Goal: Information Seeking & Learning: Compare options

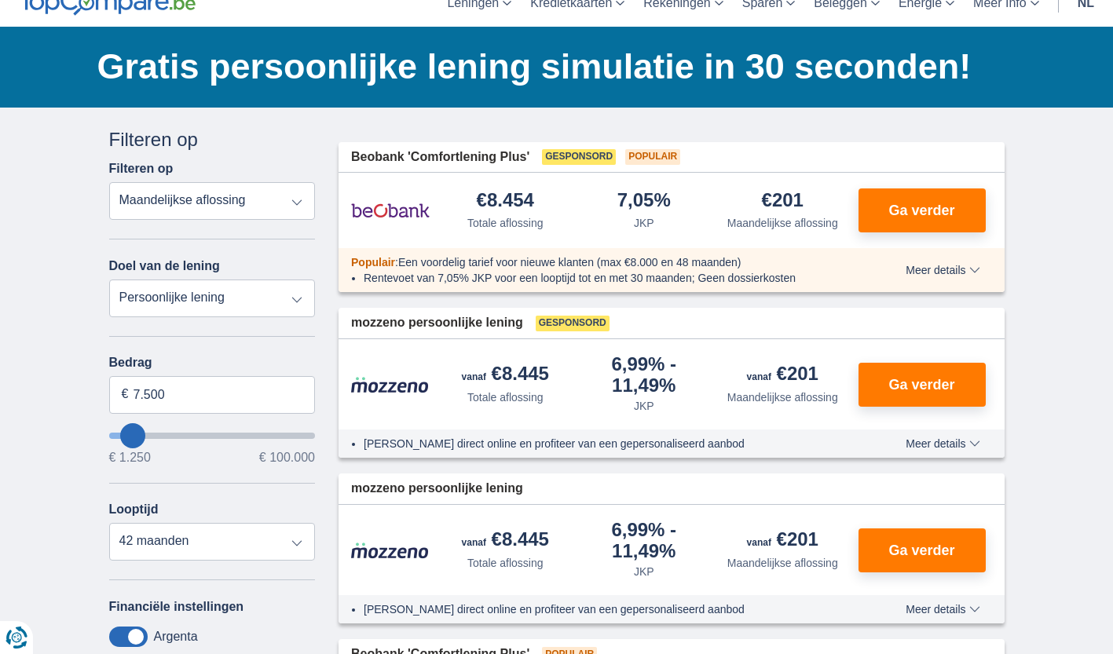
scroll to position [71, 0]
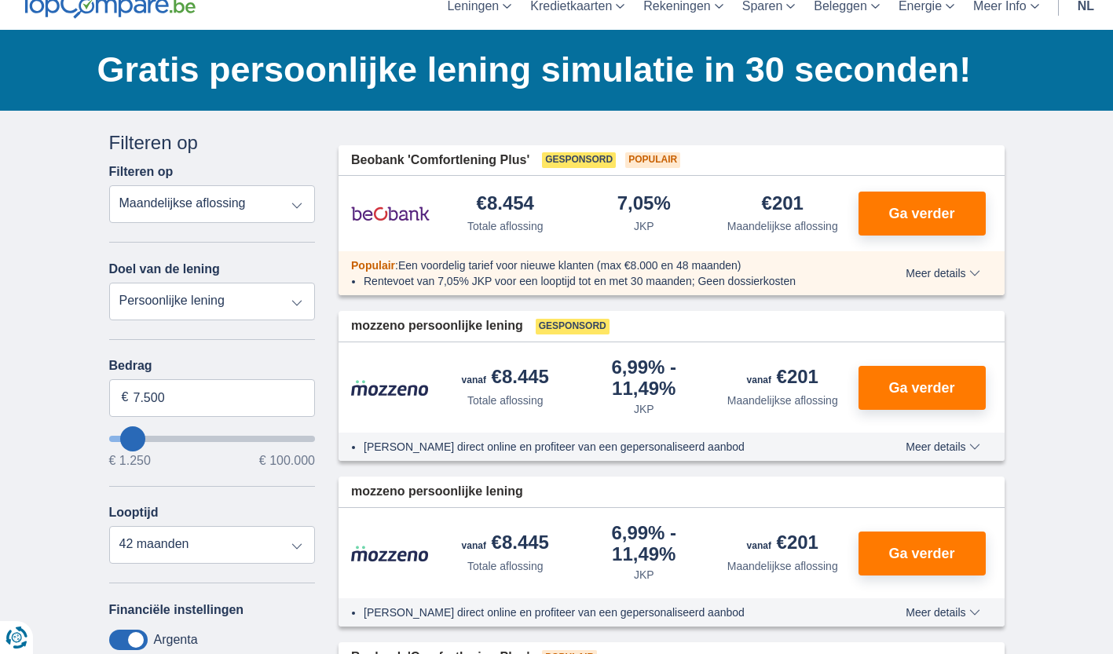
type input "34.250"
type input "34250"
select select "120"
type input "34250"
click at [181, 437] on input "wantToBorrow" at bounding box center [212, 439] width 207 height 6
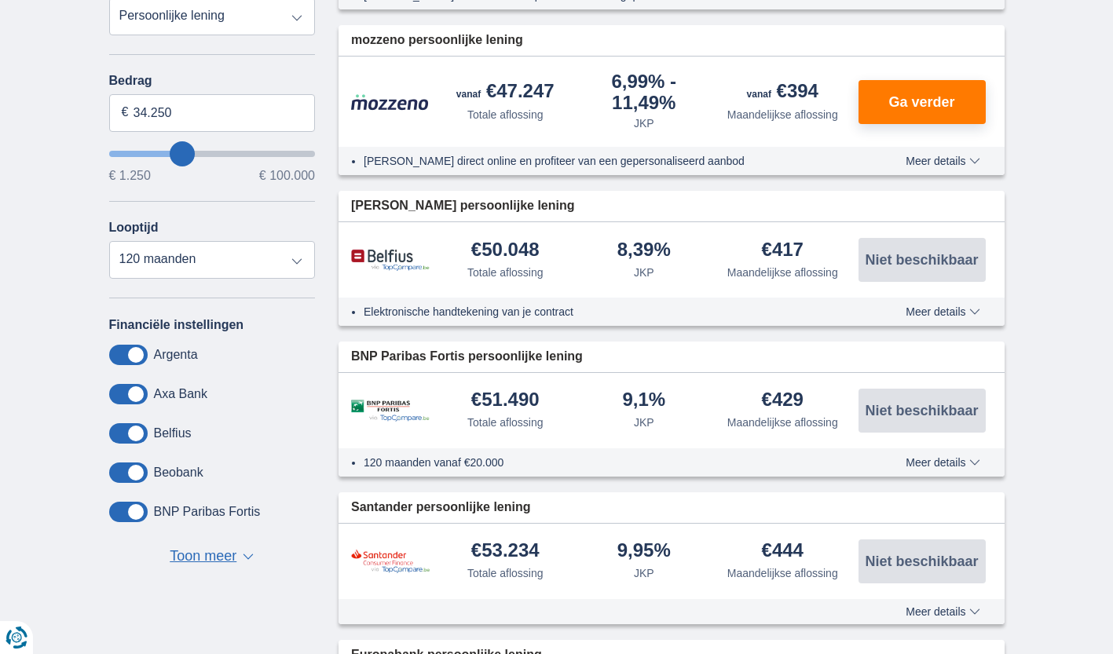
scroll to position [338, 0]
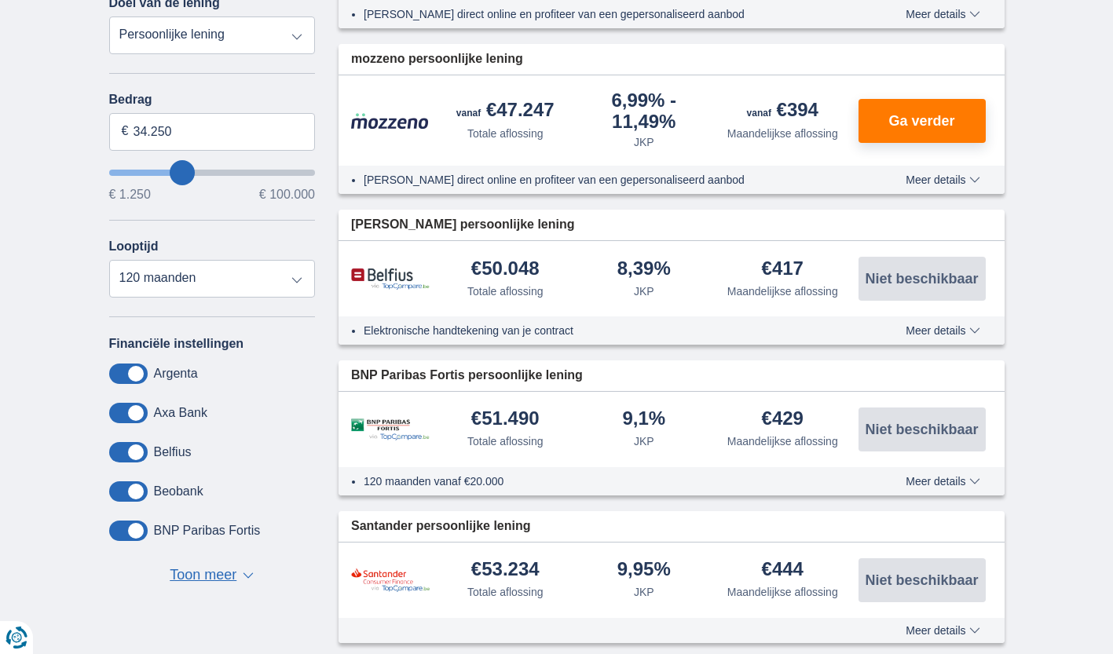
type input "29.250"
type input "29250"
click at [173, 170] on input "wantToBorrow" at bounding box center [212, 173] width 207 height 6
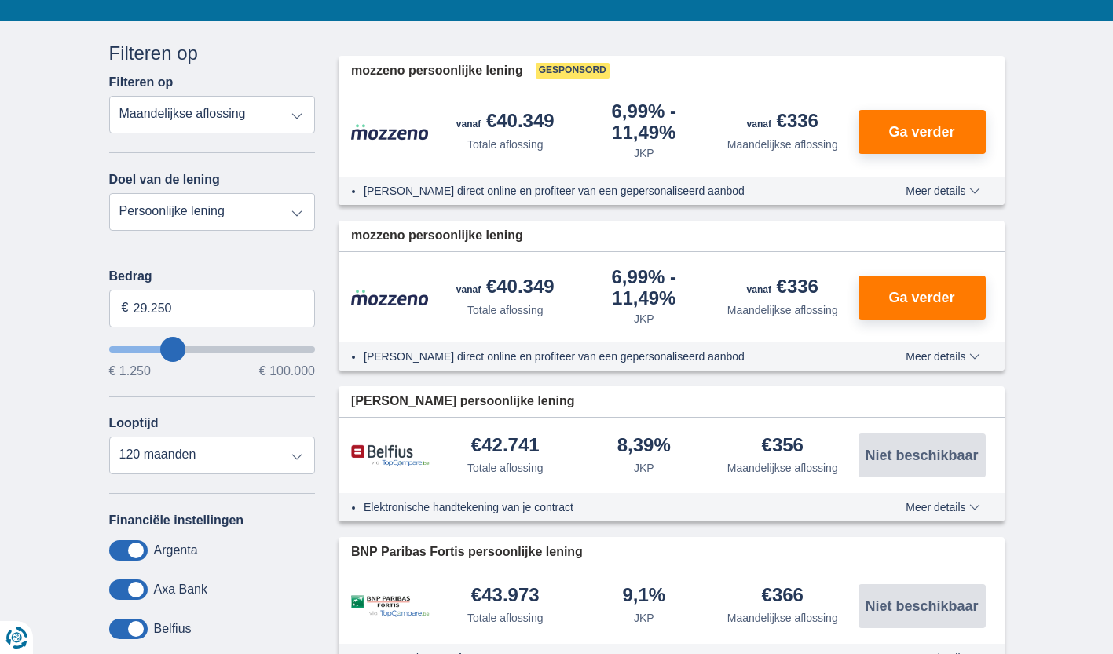
scroll to position [162, 0]
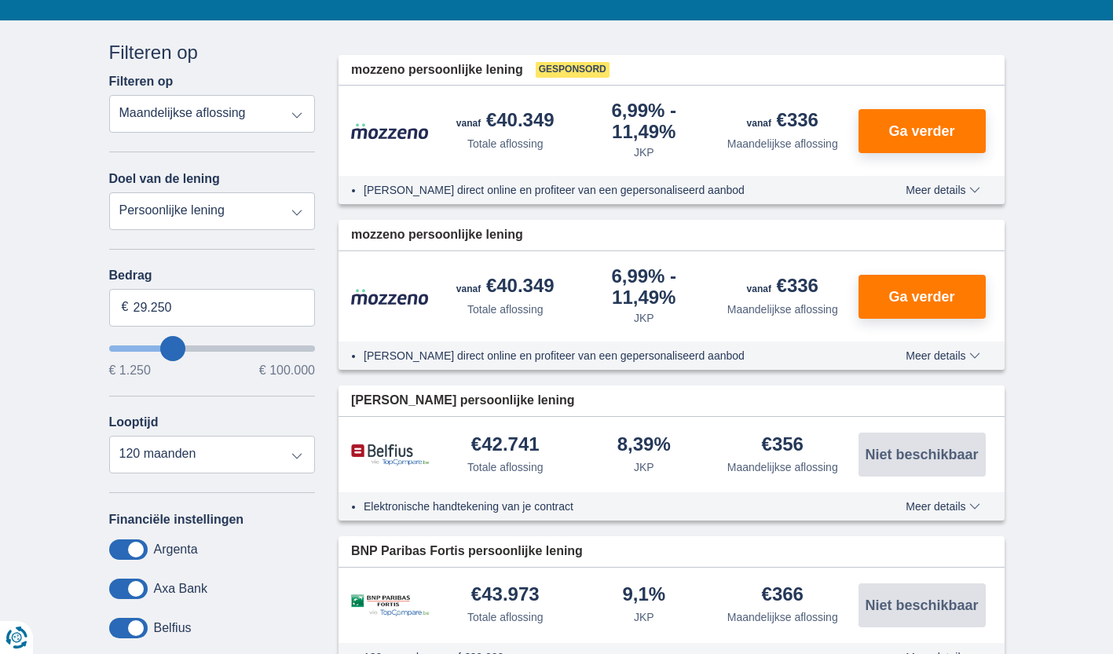
click at [171, 346] on input "wantToBorrow" at bounding box center [212, 349] width 207 height 6
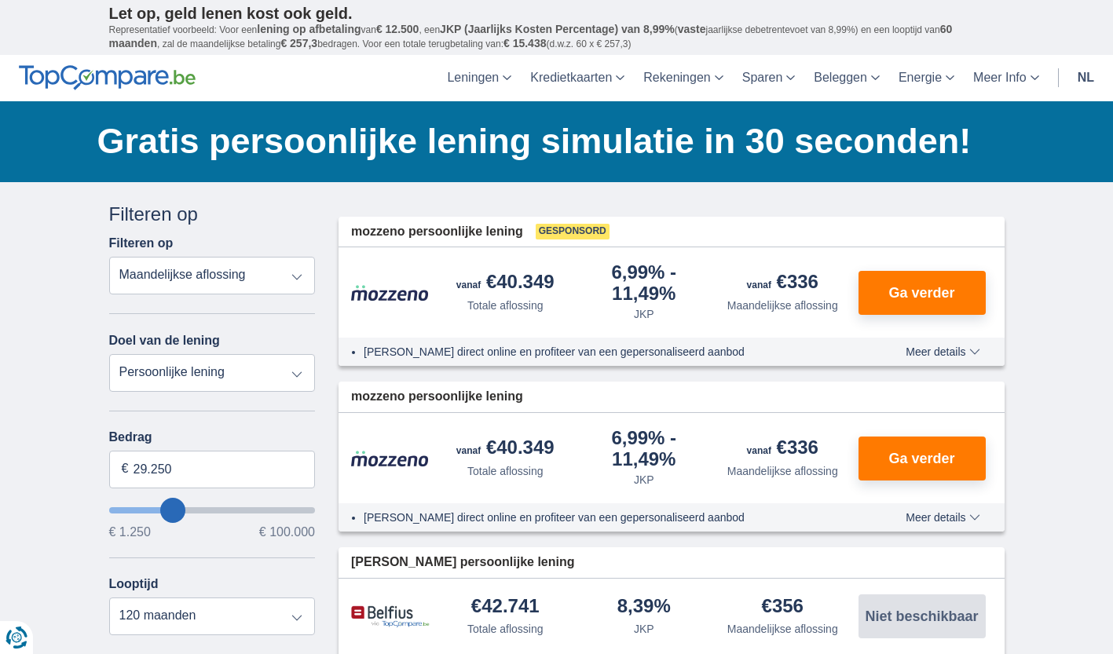
click at [172, 512] on input "wantToBorrow" at bounding box center [212, 510] width 207 height 6
click at [179, 511] on input "wantToBorrow" at bounding box center [212, 510] width 207 height 6
click at [180, 510] on input "wantToBorrow" at bounding box center [212, 510] width 207 height 6
click at [182, 509] on input "wantToBorrow" at bounding box center [212, 510] width 207 height 6
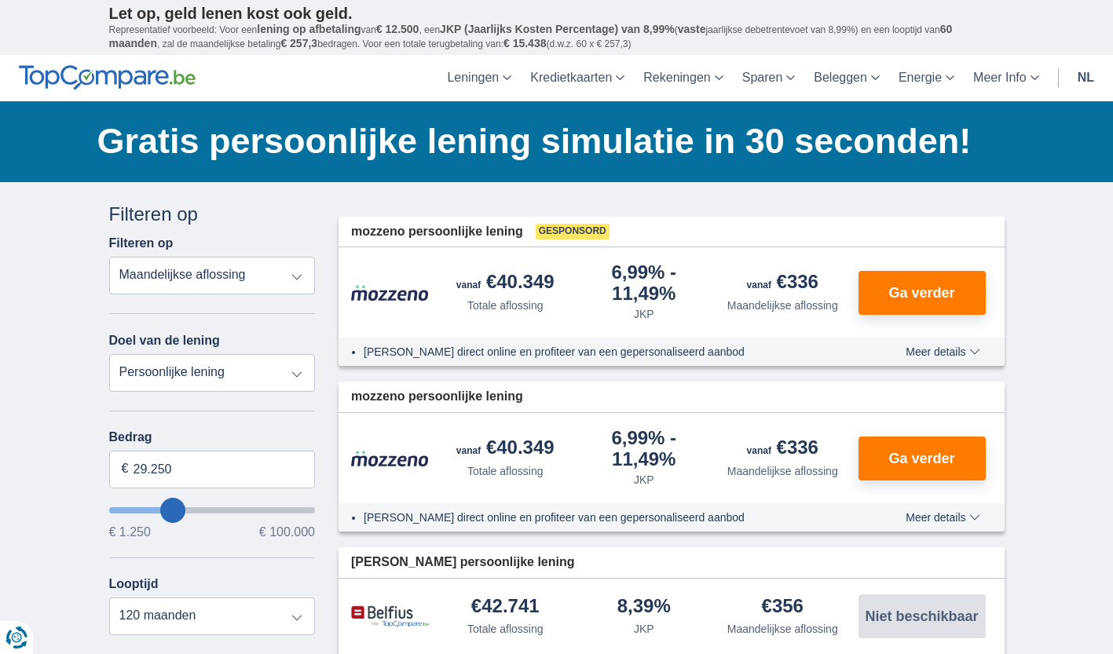
type input "31.250"
type input "32250"
type input "31.250"
type input "30250"
type input "29.250"
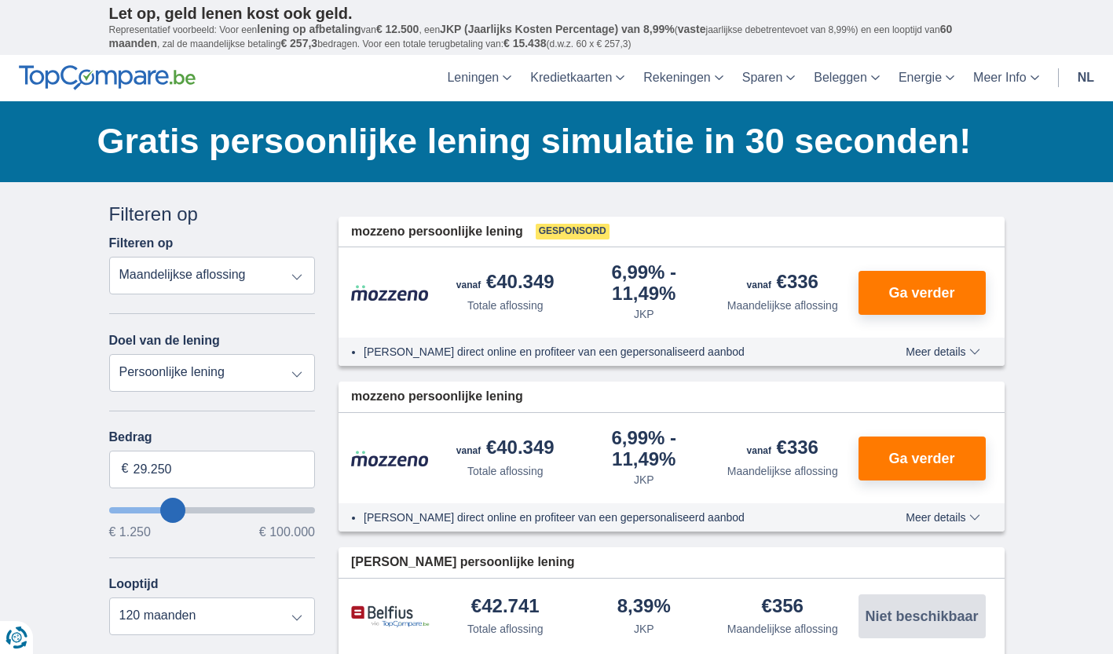
type input "28250"
type input "22.250"
type input "21250"
type input "21.250"
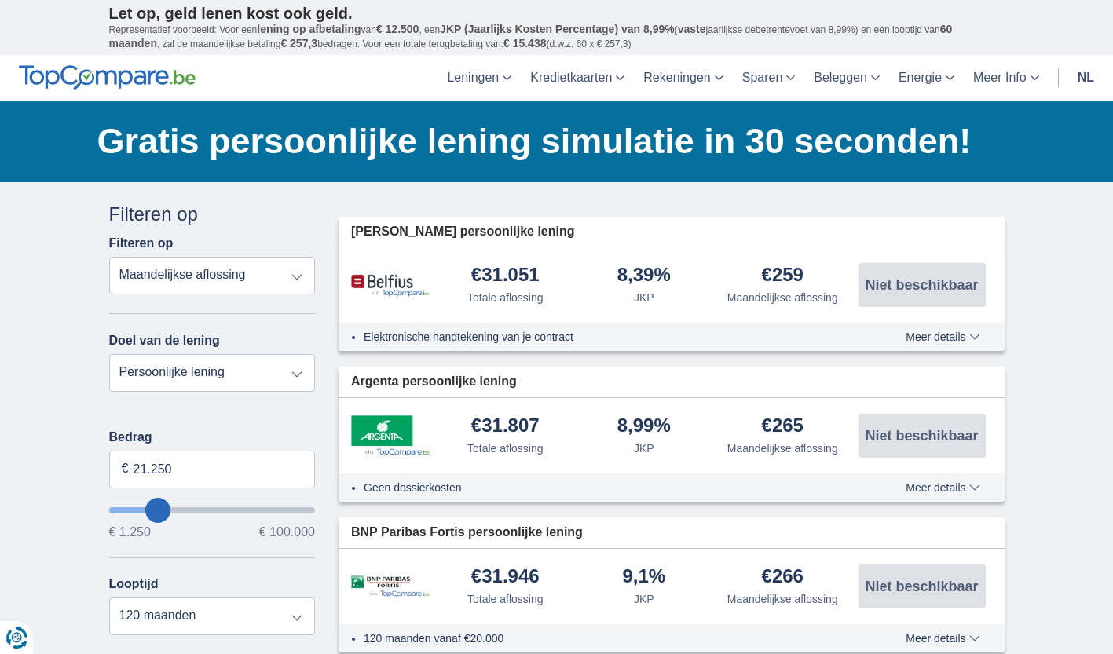
type input "23250"
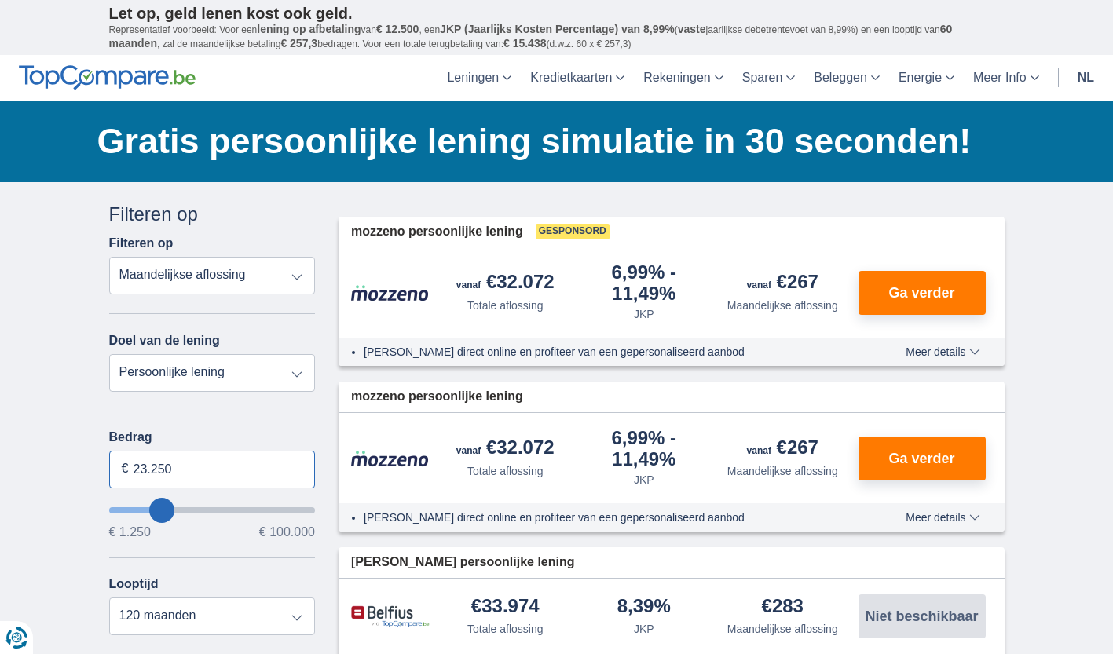
click at [211, 466] on input "23.250" at bounding box center [212, 470] width 207 height 38
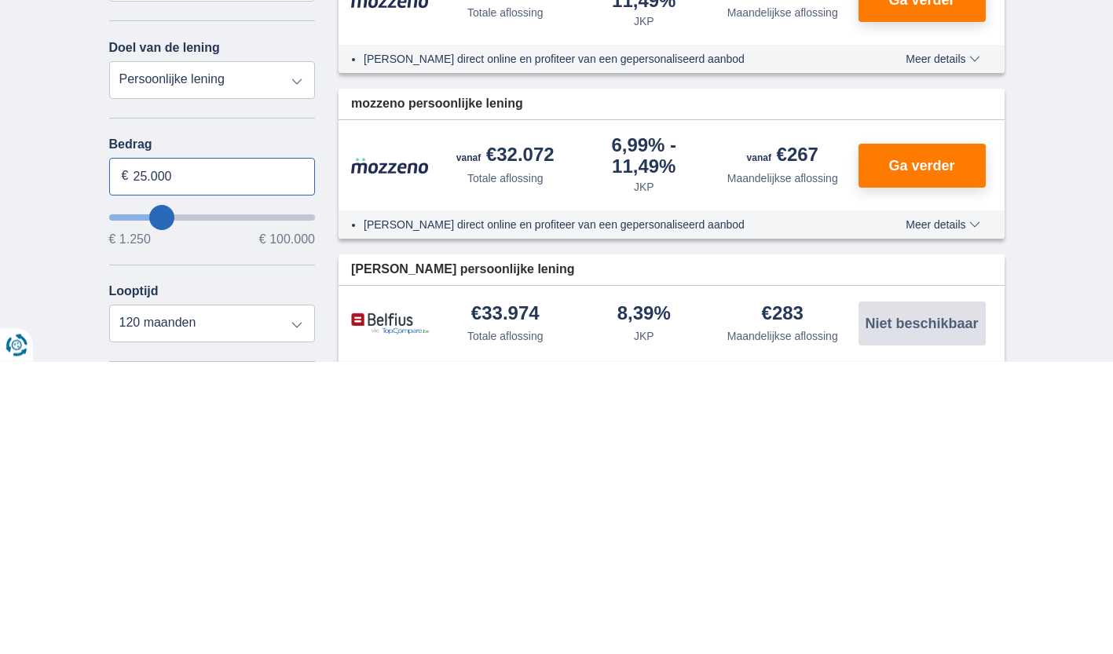
type input "25.000"
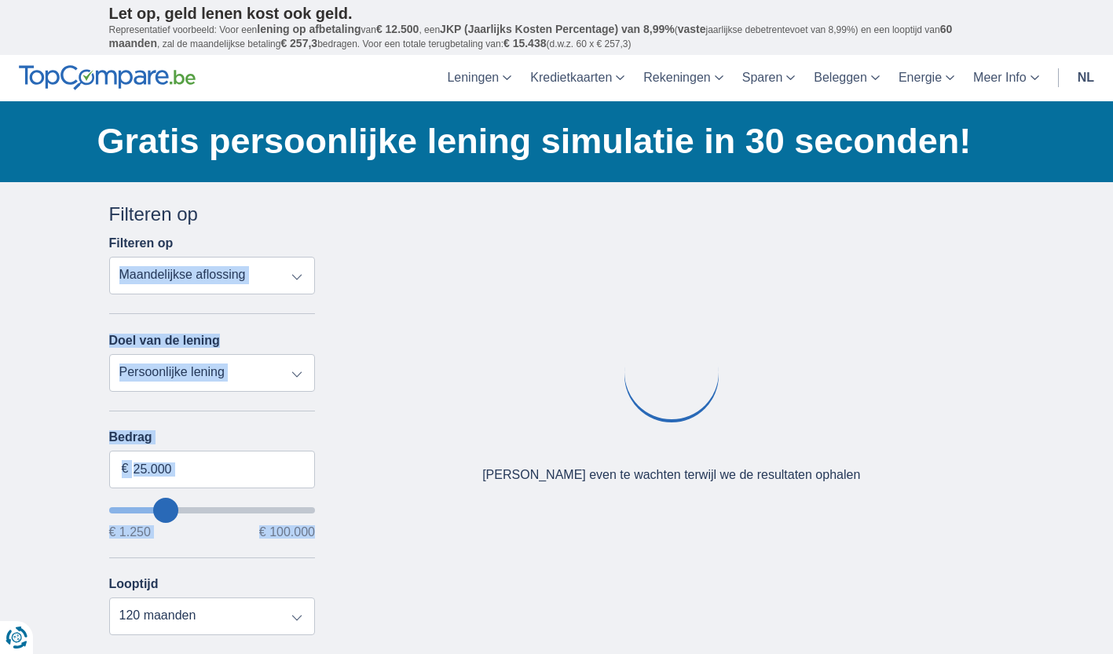
drag, startPoint x: 229, startPoint y: 543, endPoint x: 229, endPoint y: 251, distance: 292.1
click at [229, 251] on div "Annuleren Filters Filteren op Filteren op Totale aflossing JKP Maandelijkse afl…" at bounding box center [212, 562] width 207 height 723
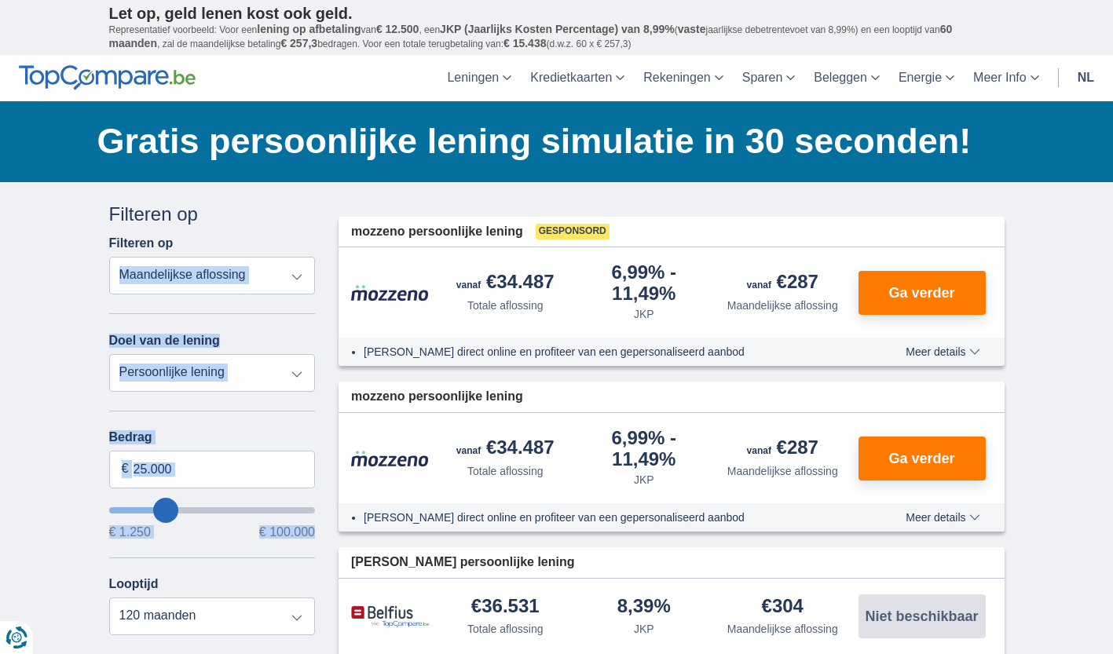
drag, startPoint x: 229, startPoint y: 251, endPoint x: 252, endPoint y: 343, distance: 94.9
click at [252, 343] on div "Doel van de lening Persoonlijke lening Auto Moto / fiets Mobilhome / caravan Re…" at bounding box center [212, 362] width 207 height 59
click at [236, 470] on input "25.000" at bounding box center [212, 470] width 207 height 38
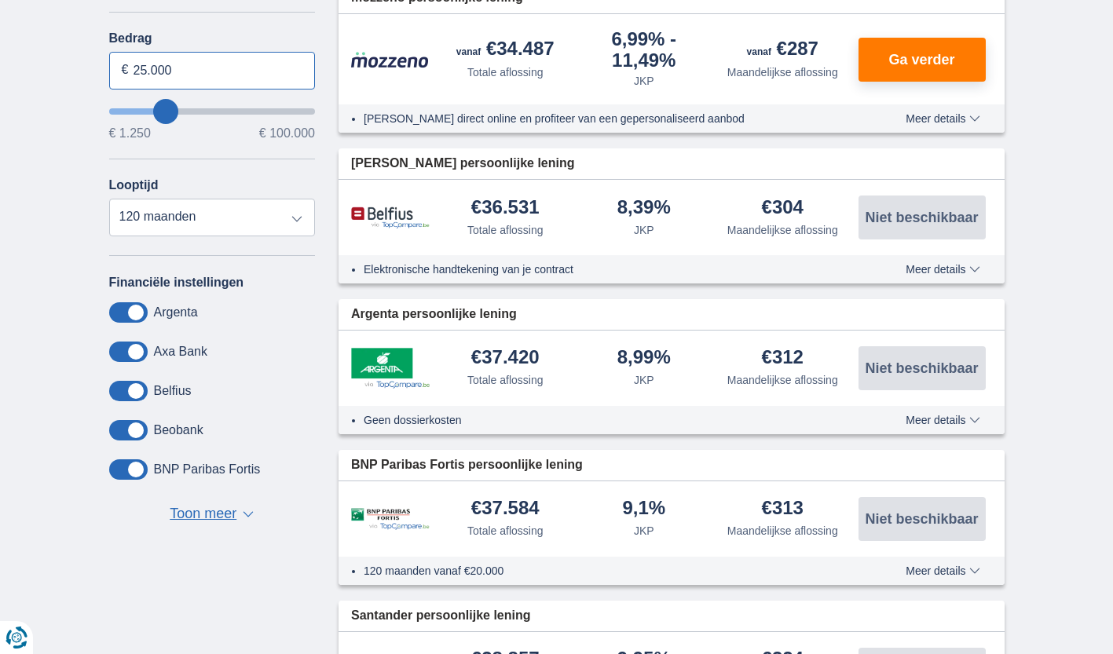
scroll to position [413, 0]
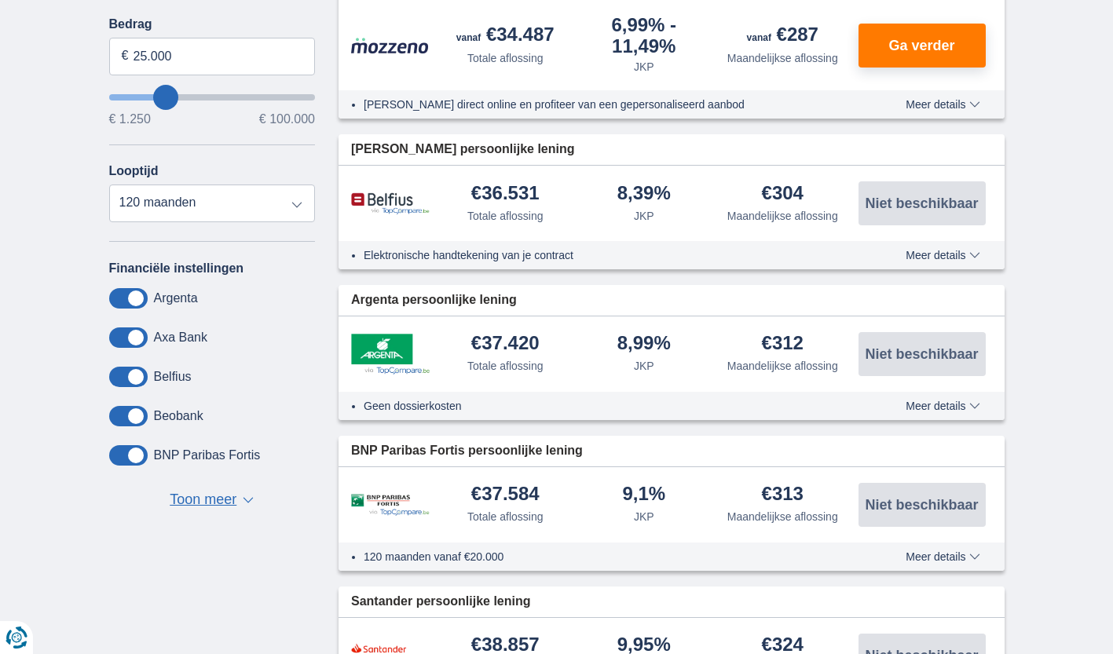
type input "25250"
click at [243, 497] on span "▼" at bounding box center [248, 500] width 11 height 6
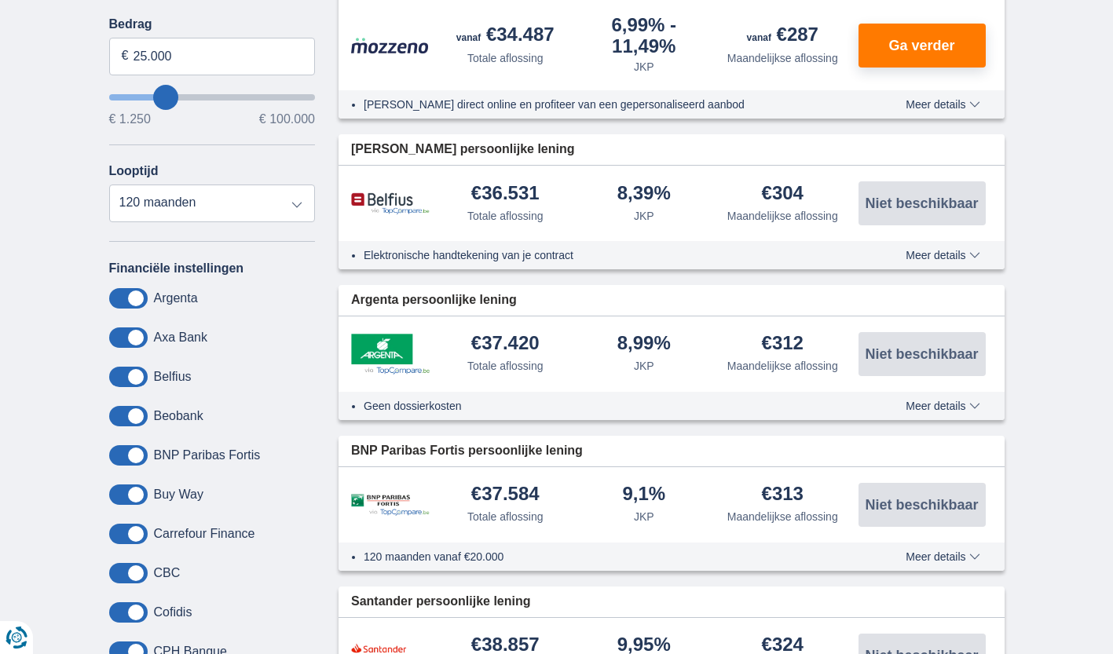
click at [116, 372] on span at bounding box center [128, 377] width 38 height 20
click at [0, 0] on input "checkbox" at bounding box center [0, 0] width 0 height 0
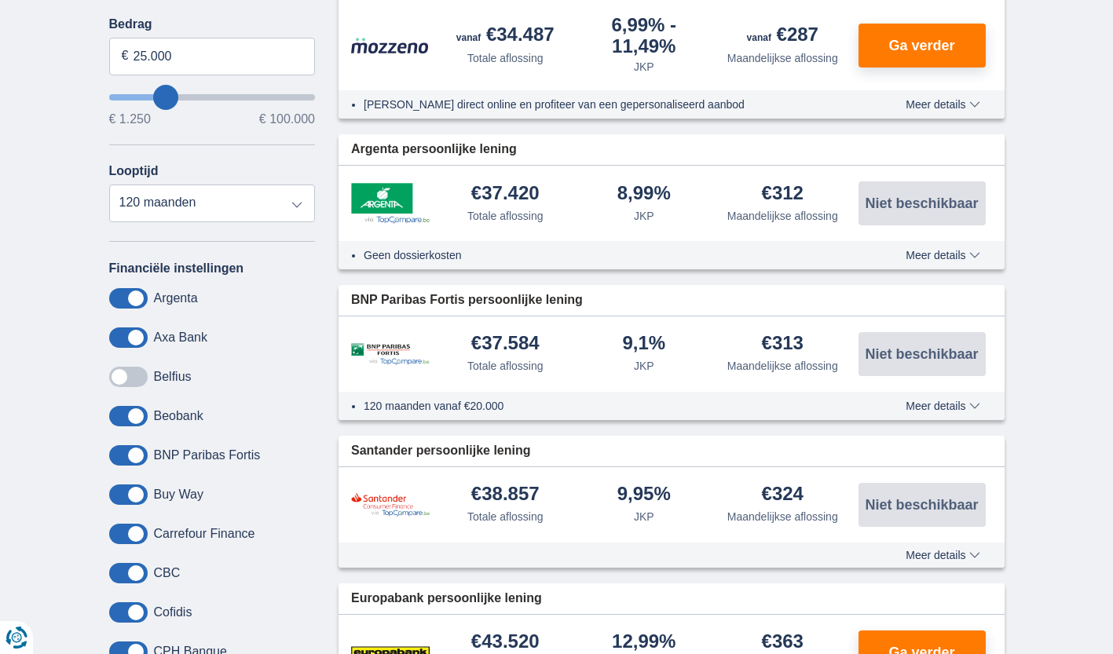
click at [118, 334] on span at bounding box center [128, 337] width 38 height 20
click at [0, 0] on input "checkbox" at bounding box center [0, 0] width 0 height 0
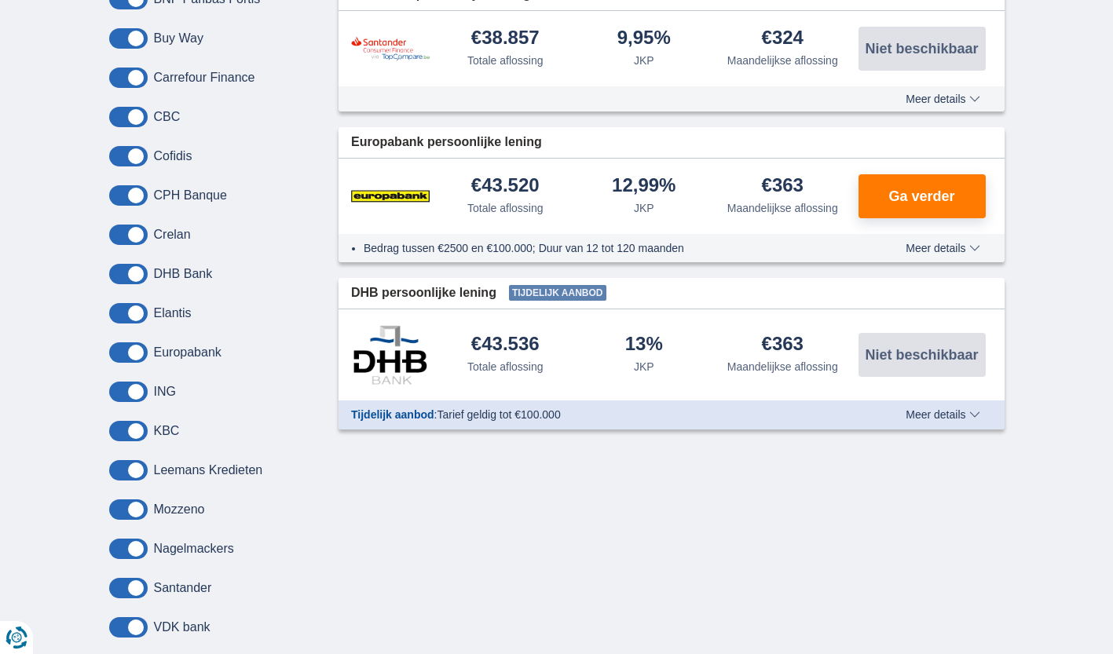
scroll to position [907, 0]
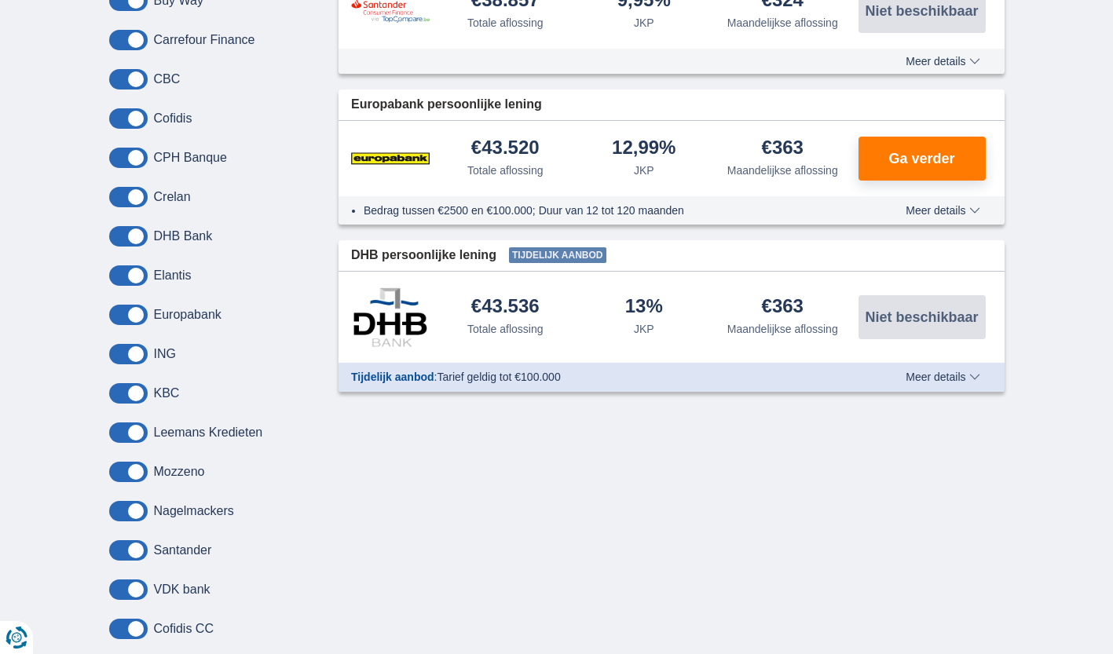
click at [965, 372] on span "Meer details" at bounding box center [942, 376] width 74 height 11
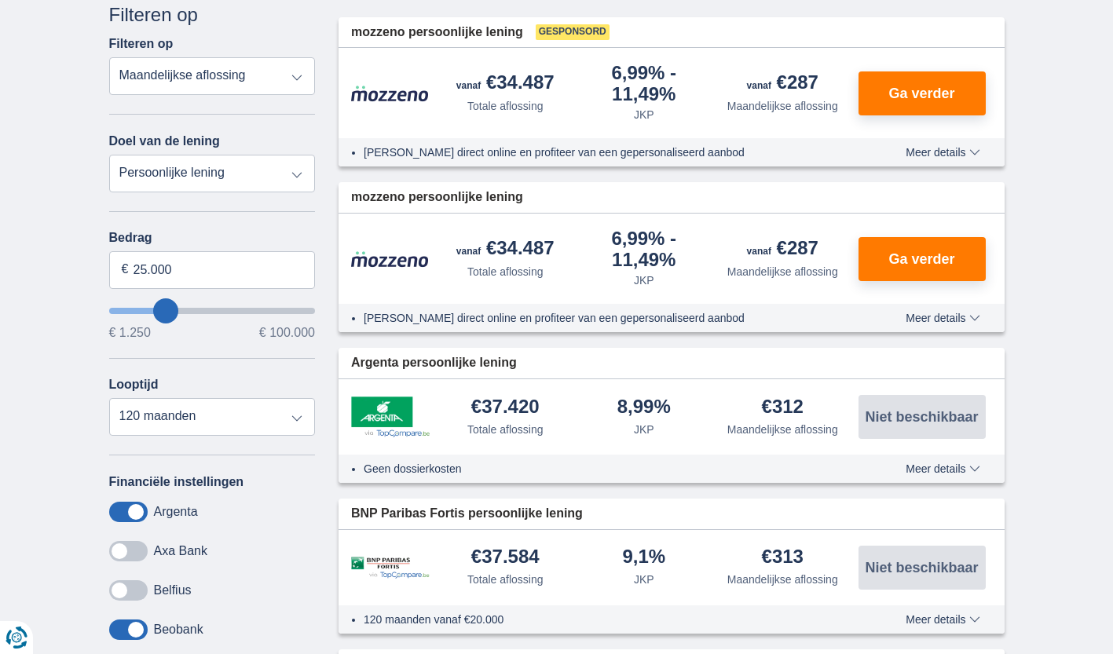
scroll to position [162, 0]
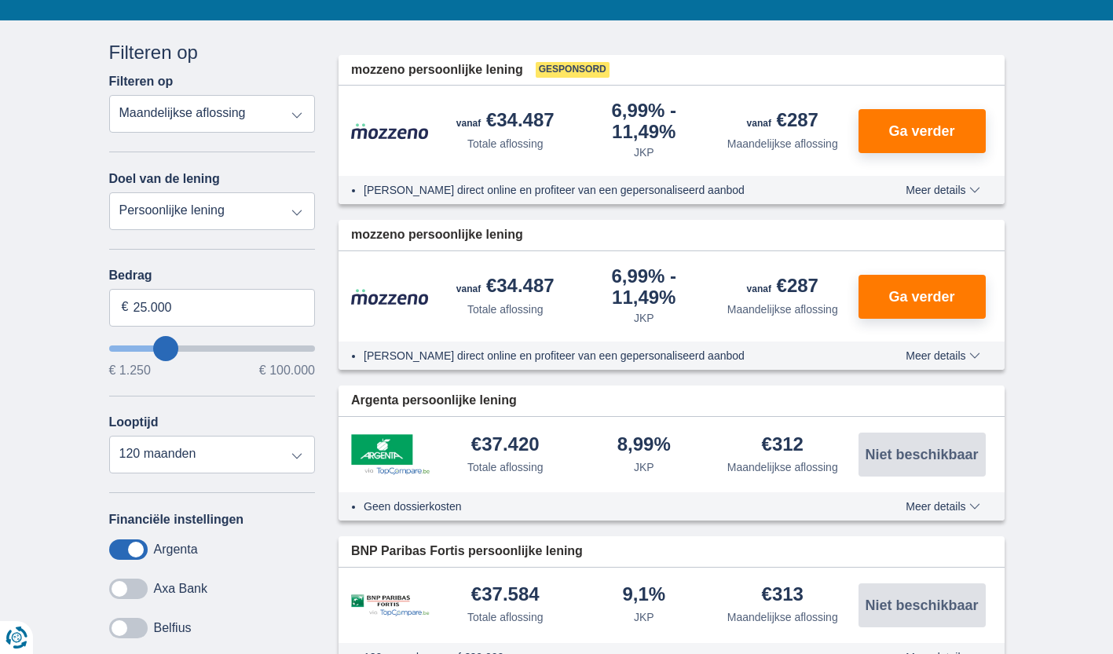
click at [969, 185] on span "Meer details" at bounding box center [942, 190] width 74 height 11
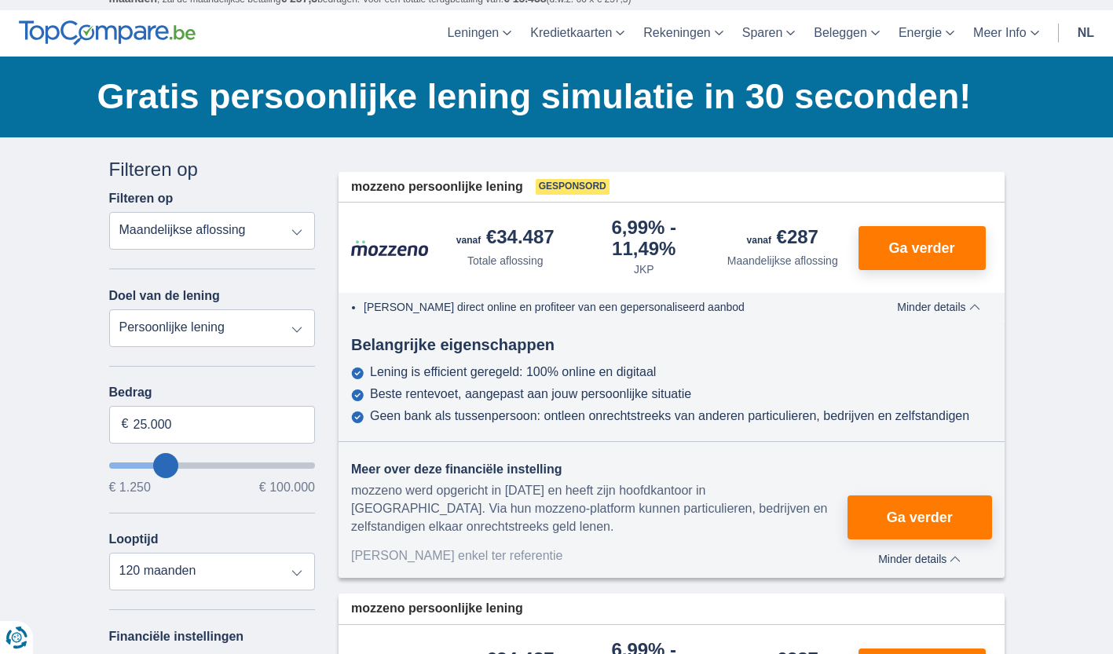
scroll to position [44, 0]
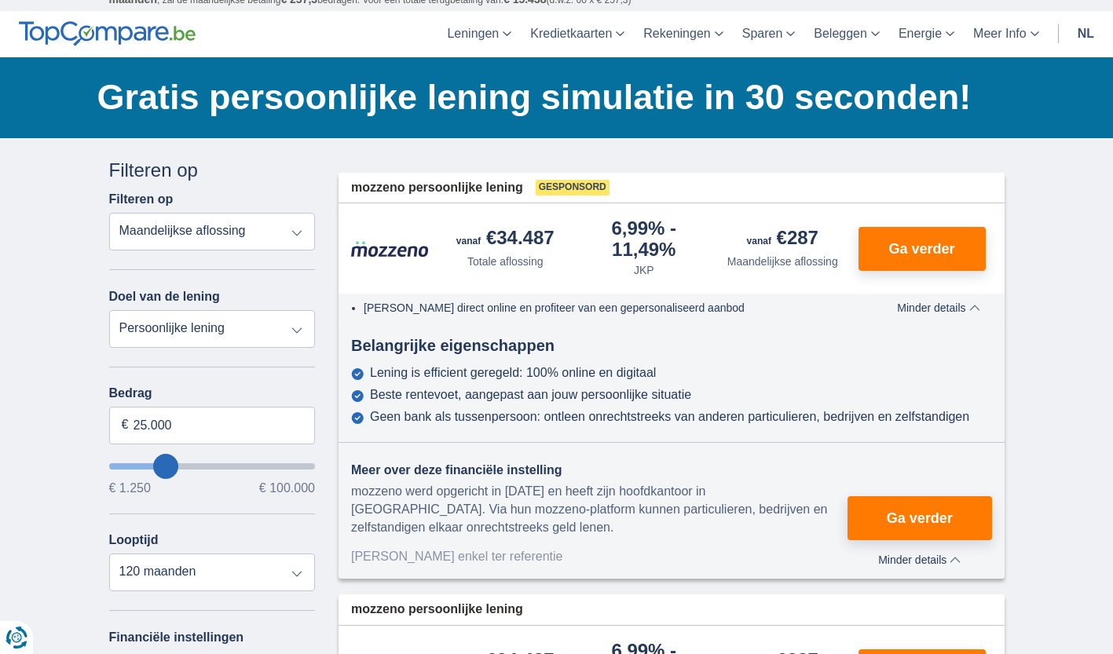
click at [935, 249] on span "Ga verder" at bounding box center [921, 249] width 66 height 14
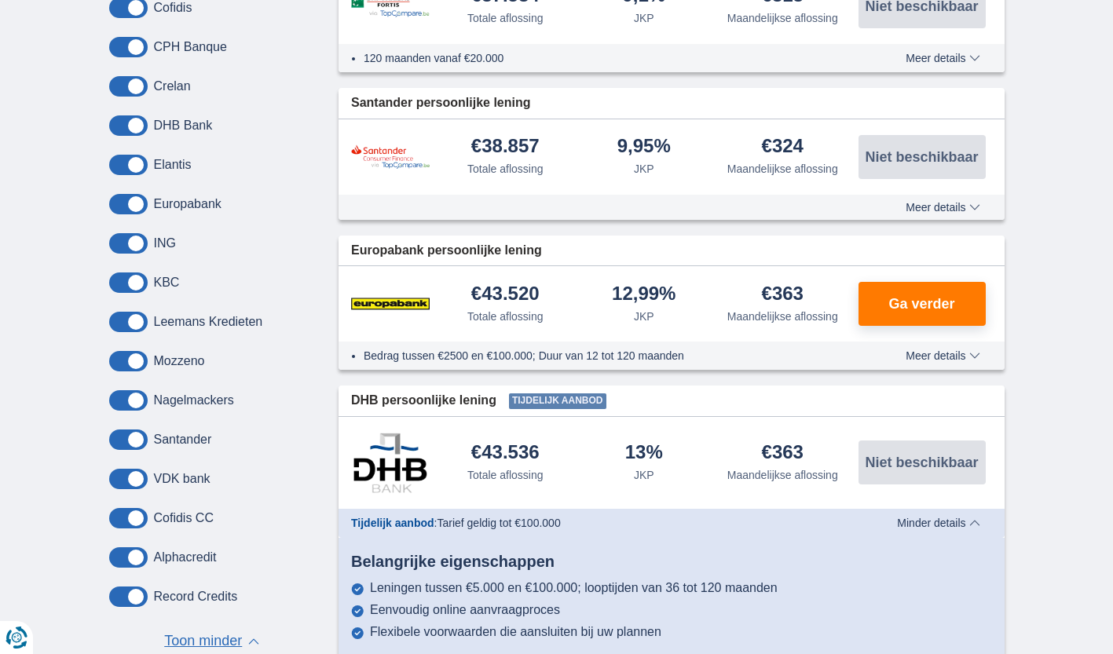
scroll to position [1020, 0]
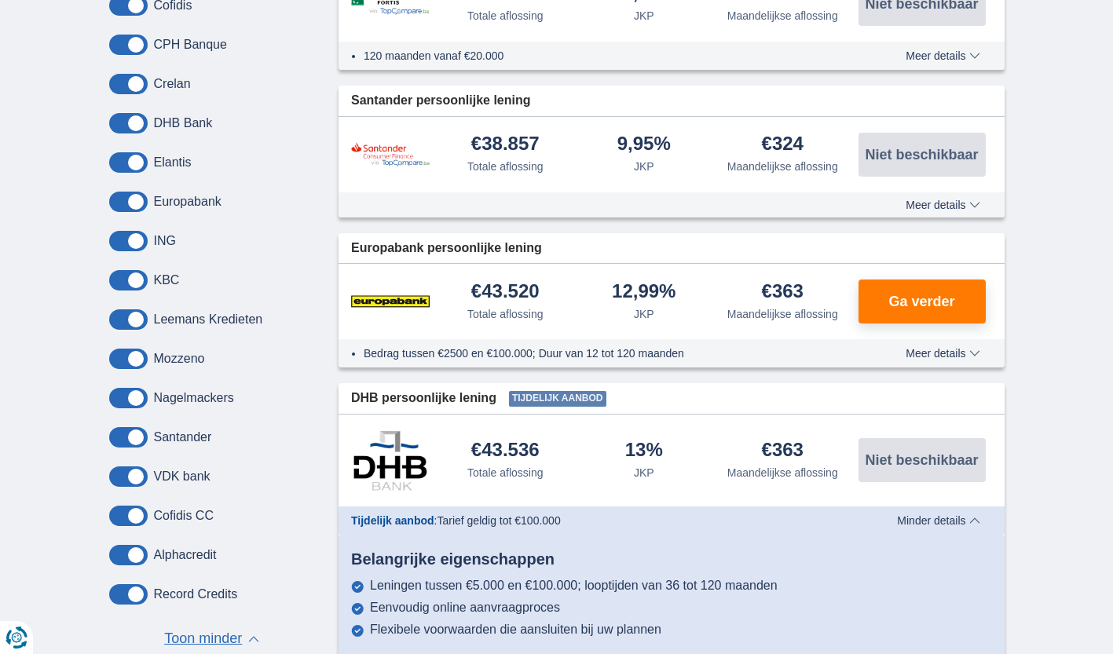
click at [906, 305] on span "Ga verder" at bounding box center [921, 301] width 66 height 14
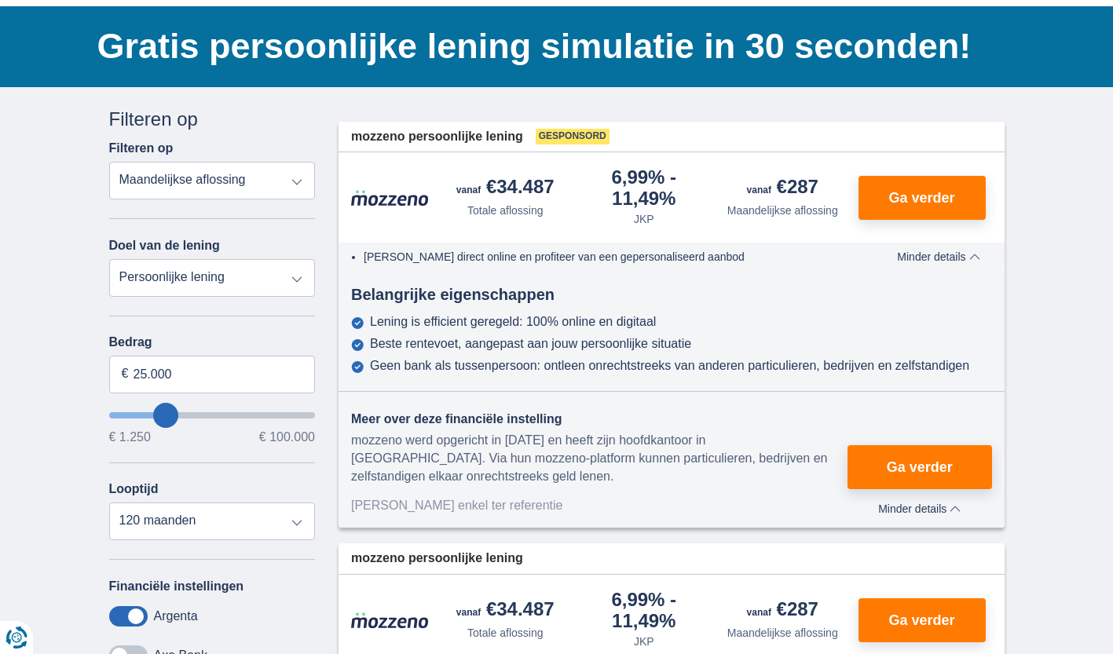
scroll to position [163, 0]
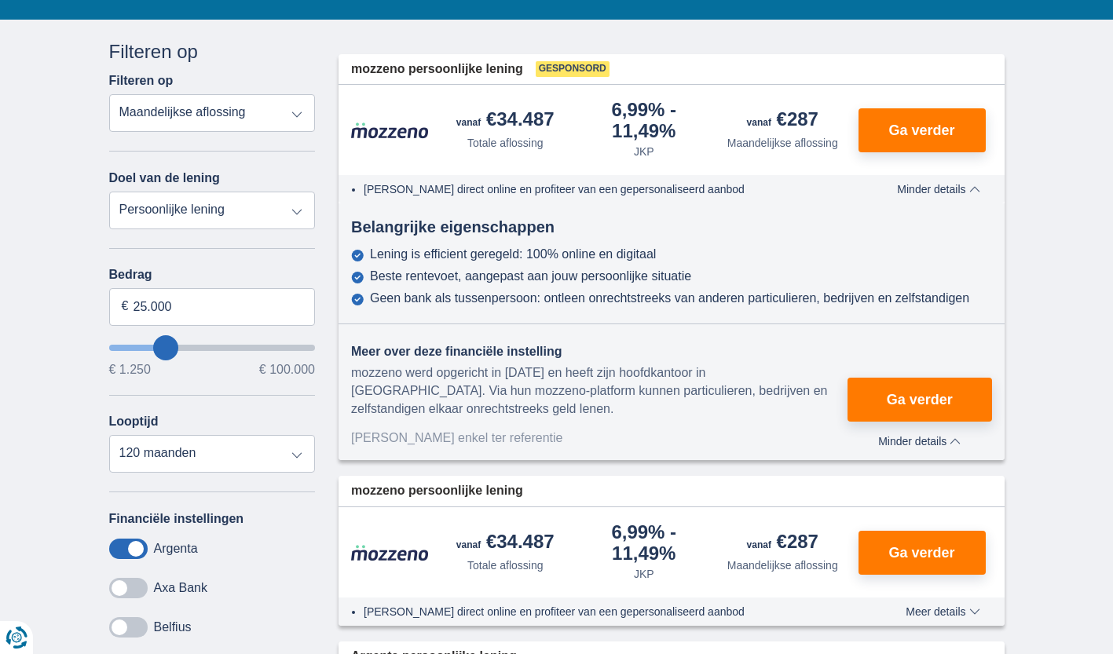
scroll to position [71, 0]
